Goal: Information Seeking & Learning: Find specific page/section

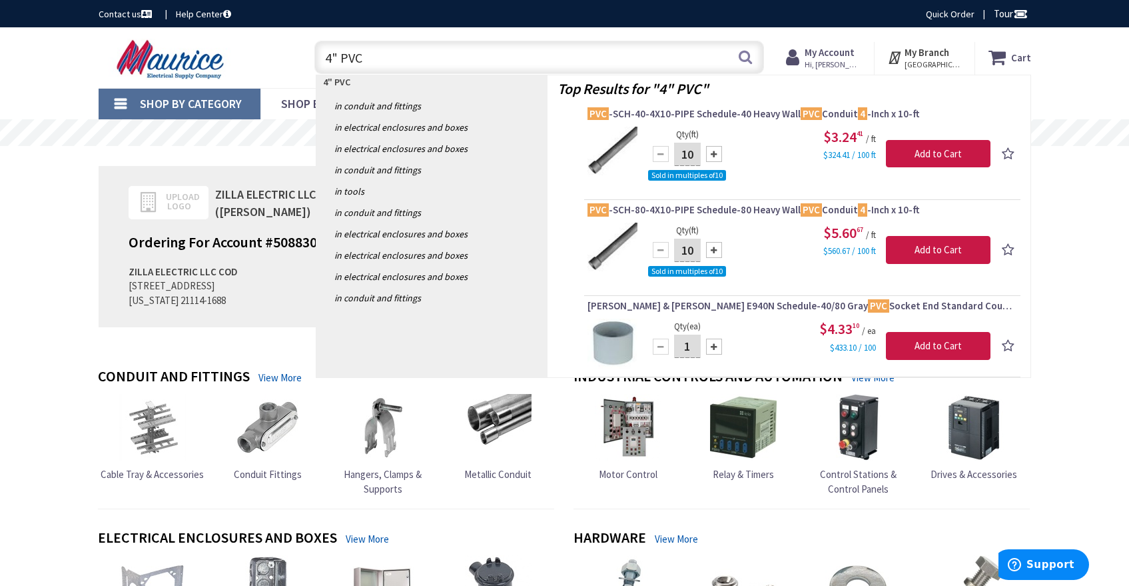
click at [315, 56] on input "4" PVC" at bounding box center [539, 57] width 450 height 33
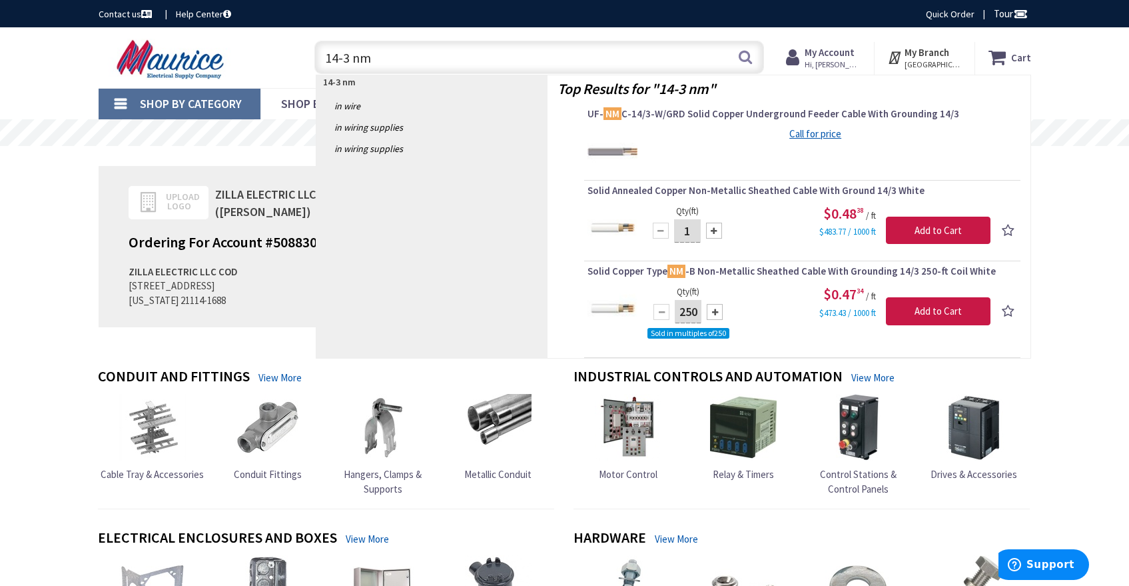
click at [335, 59] on input "14-3 nm" at bounding box center [539, 57] width 450 height 33
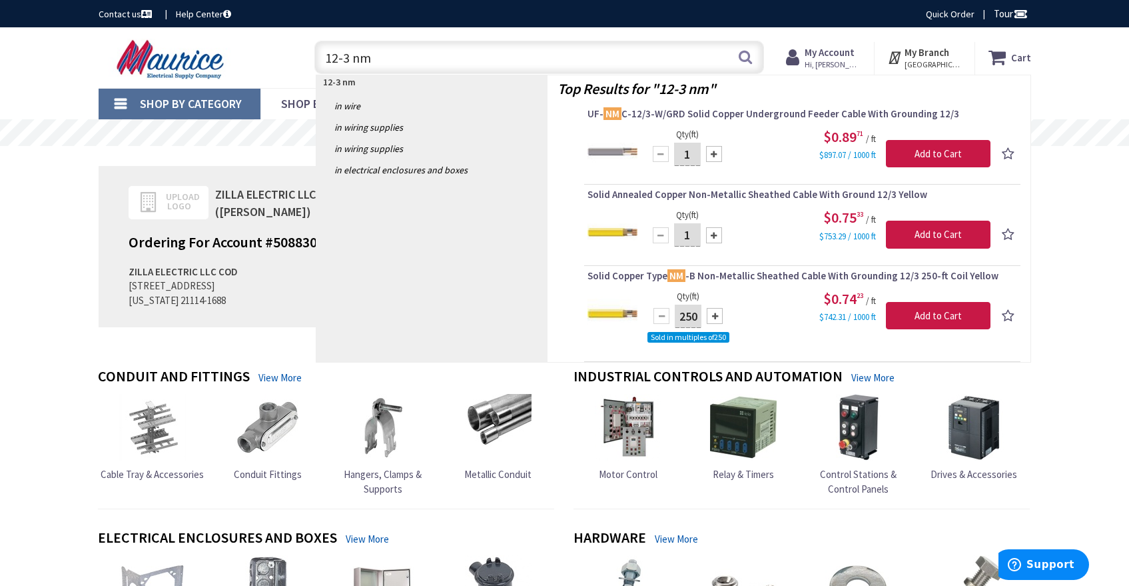
click at [337, 57] on input "12-3 nm" at bounding box center [539, 57] width 450 height 33
click at [348, 59] on input "10-3 nm" at bounding box center [539, 57] width 450 height 33
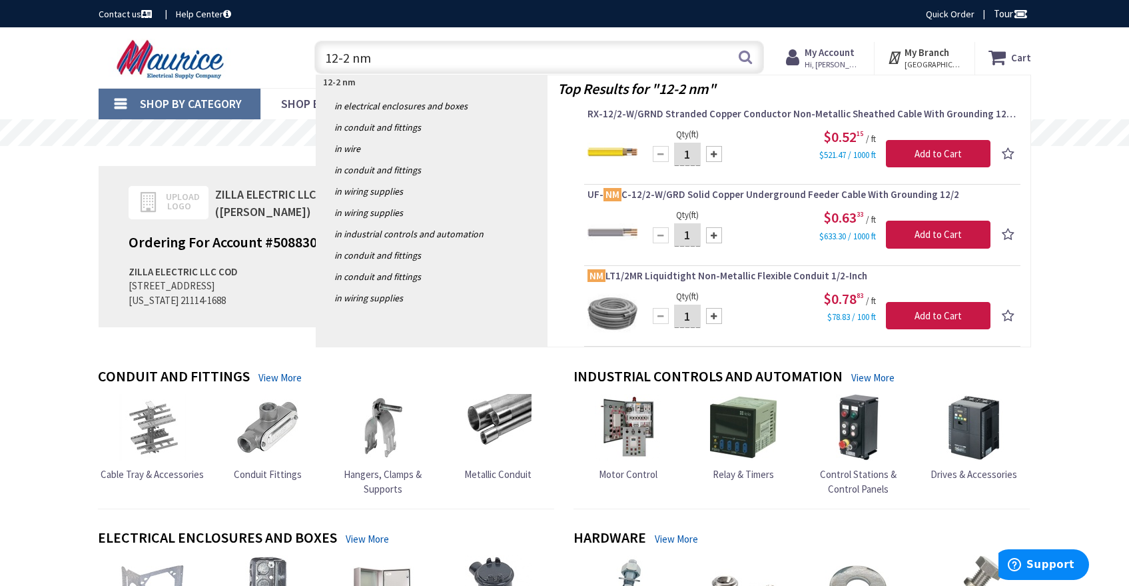
type input "12-2 nm"
drag, startPoint x: 384, startPoint y: 58, endPoint x: 306, endPoint y: 57, distance: 77.3
click at [306, 57] on div "12-2 nm 12-2 nm Search" at bounding box center [536, 56] width 476 height 43
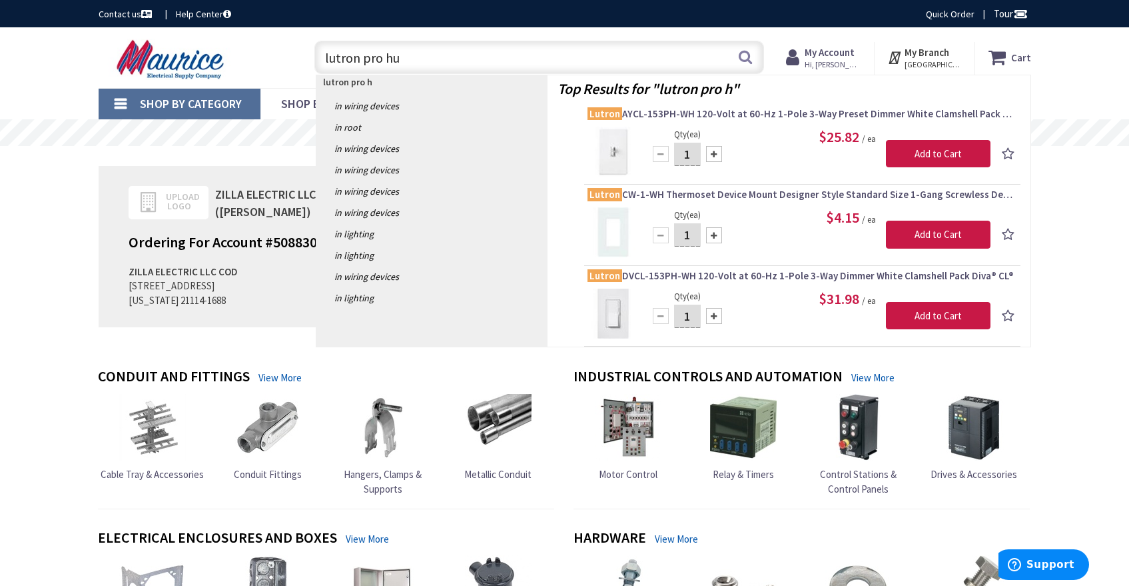
type input "lutron pro hub"
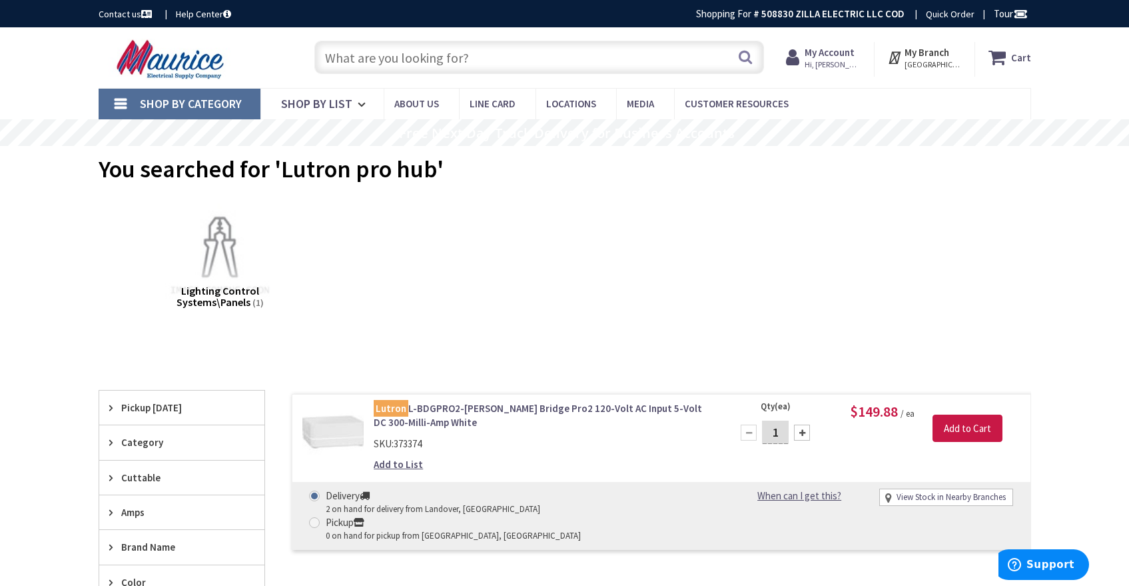
type input "[GEOGRAPHIC_DATA], [GEOGRAPHIC_DATA]"
